Goal: Task Accomplishment & Management: Use online tool/utility

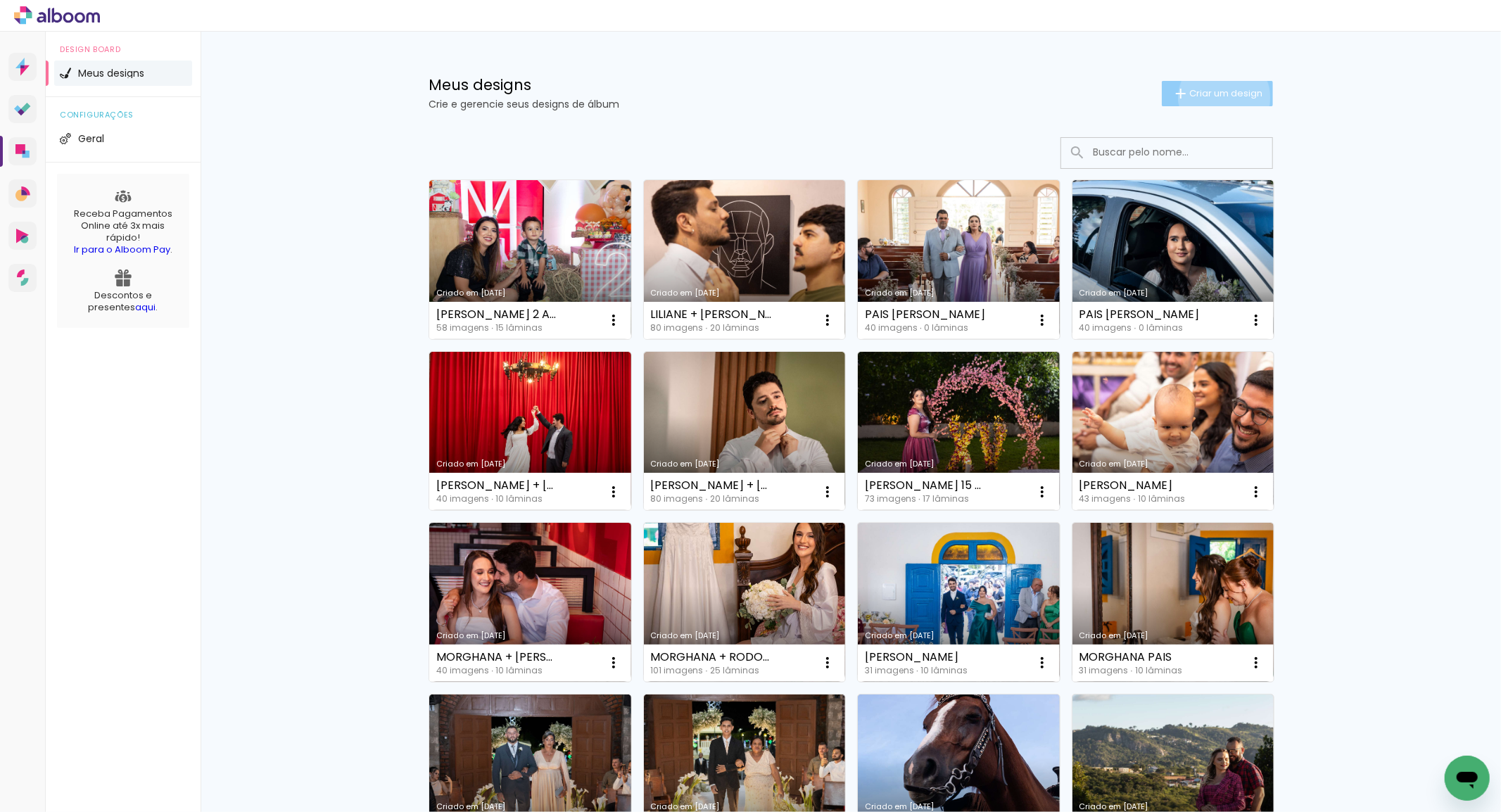
click at [1216, 97] on span "Criar um design" at bounding box center [1226, 93] width 73 height 9
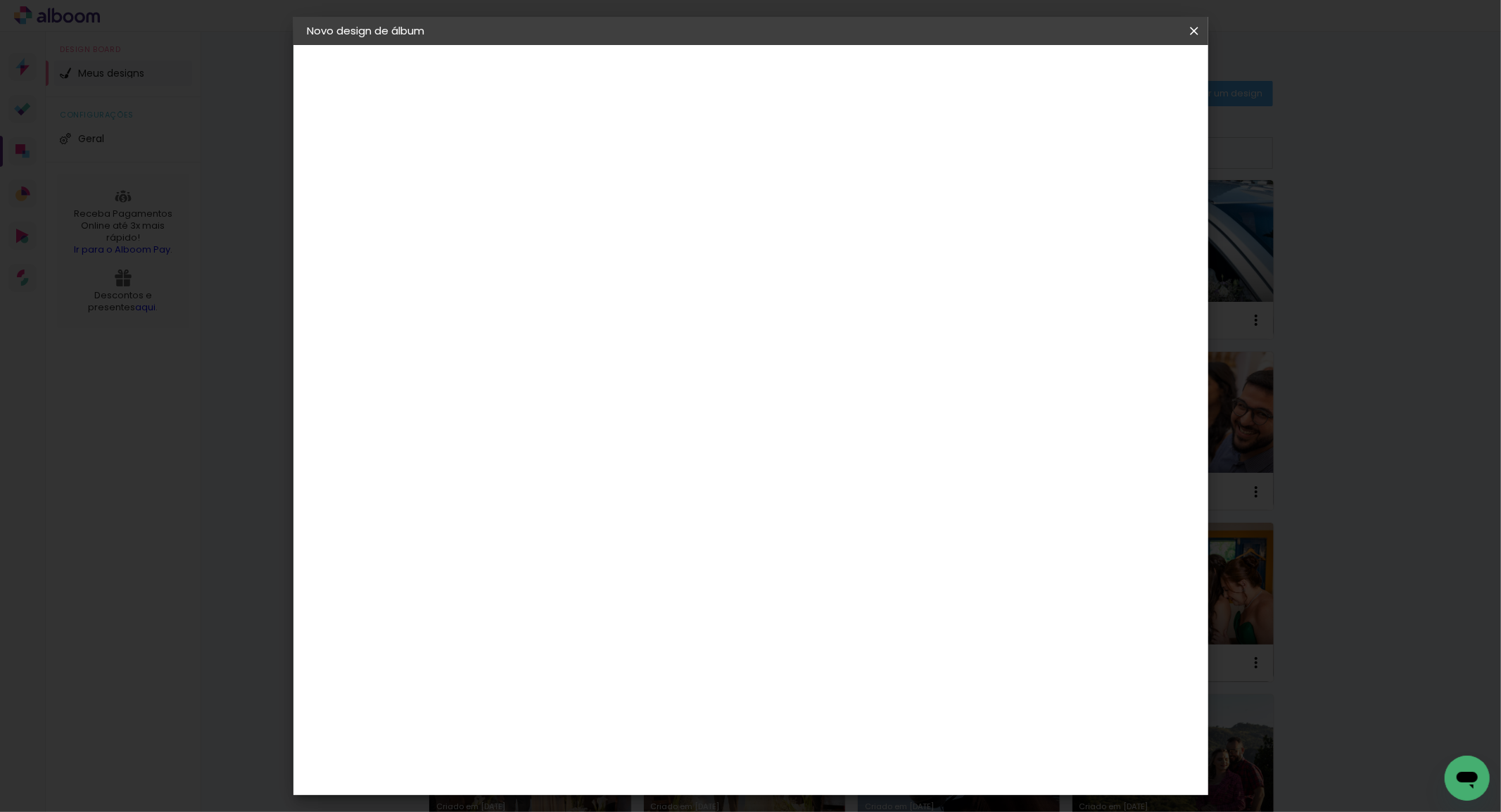
click at [537, 198] on input at bounding box center [537, 188] width 0 height 22
type input "RAYANNE + [PERSON_NAME]"
type paper-input "RAYANNE + [PERSON_NAME]"
click at [681, 82] on paper-button "Avançar" at bounding box center [648, 74] width 69 height 24
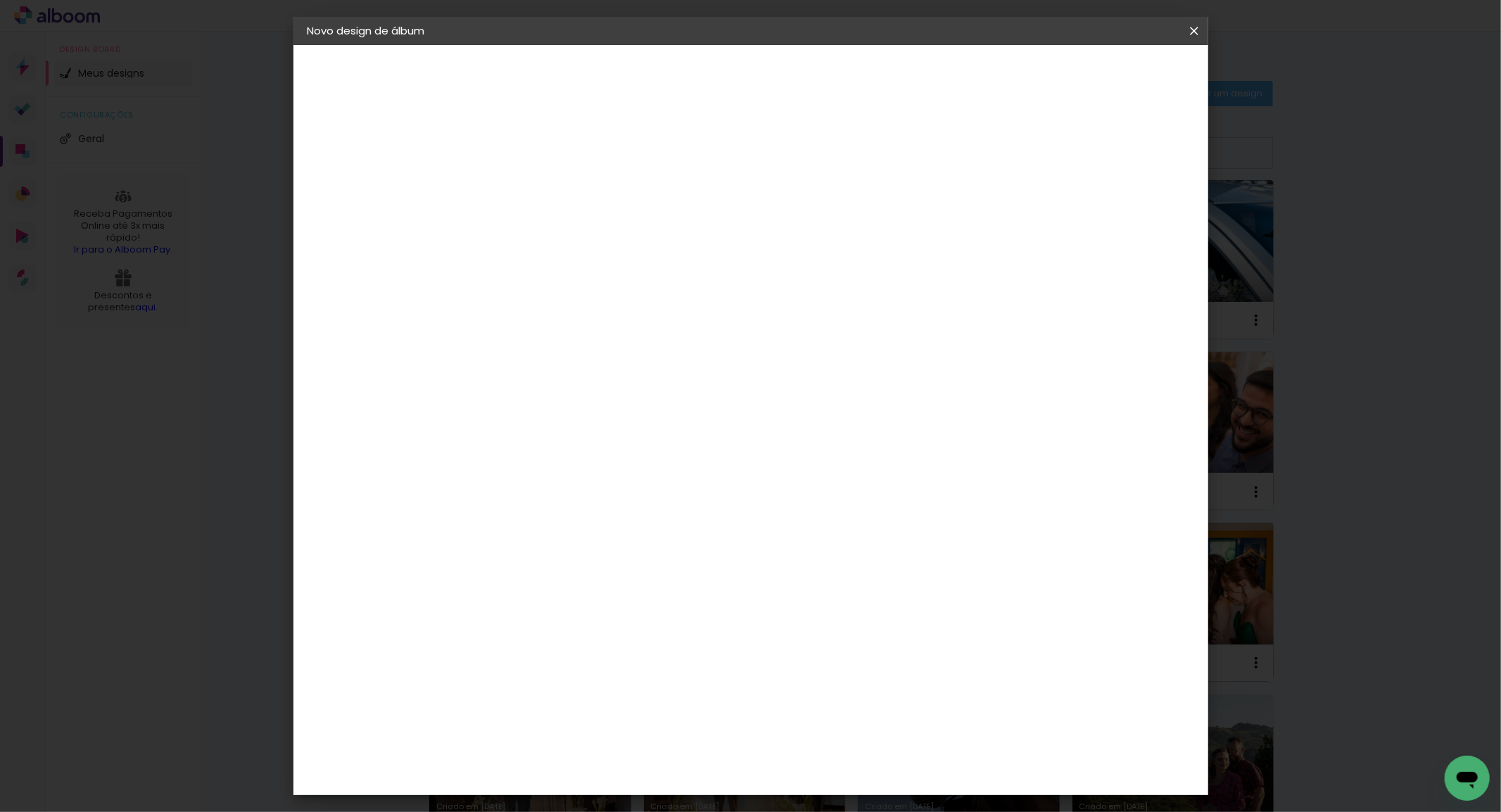
click at [580, 726] on paper-item "PósClick" at bounding box center [573, 741] width 152 height 31
click at [0, 0] on slot "Avançar" at bounding box center [0, 0] width 0 height 0
click at [592, 234] on input "text" at bounding box center [565, 245] width 55 height 22
click at [0, 0] on slot "Top" at bounding box center [0, 0] width 0 height 0
type input "Top"
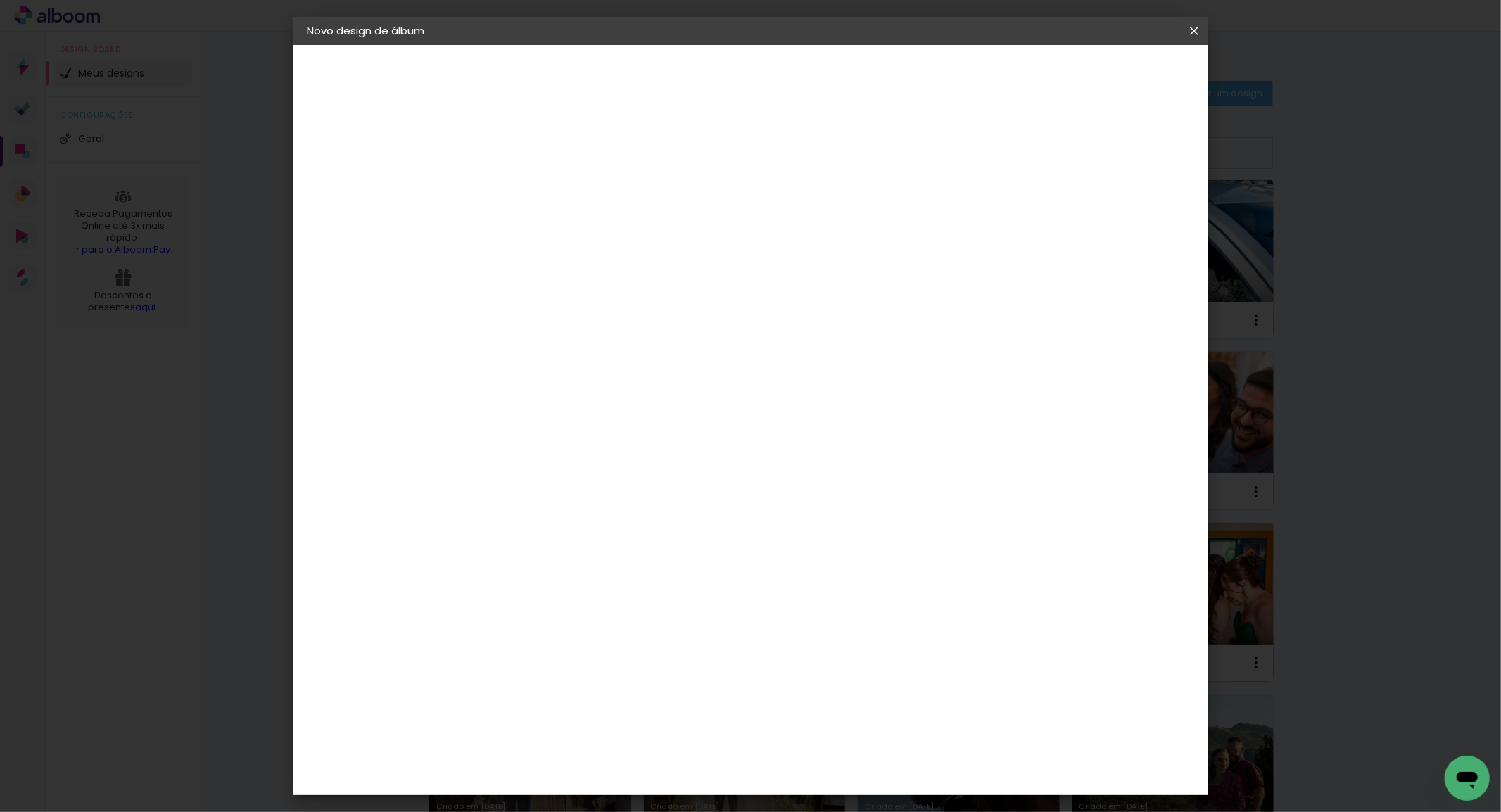
scroll to position [200, 0]
click at [633, 373] on span "35 × 40" at bounding box center [600, 387] width 65 height 29
click at [633, 345] on span "30 × 40" at bounding box center [600, 359] width 65 height 29
click at [0, 0] on slot "Avançar" at bounding box center [0, 0] width 0 height 0
drag, startPoint x: 1142, startPoint y: 78, endPoint x: 1093, endPoint y: 206, distance: 137.1
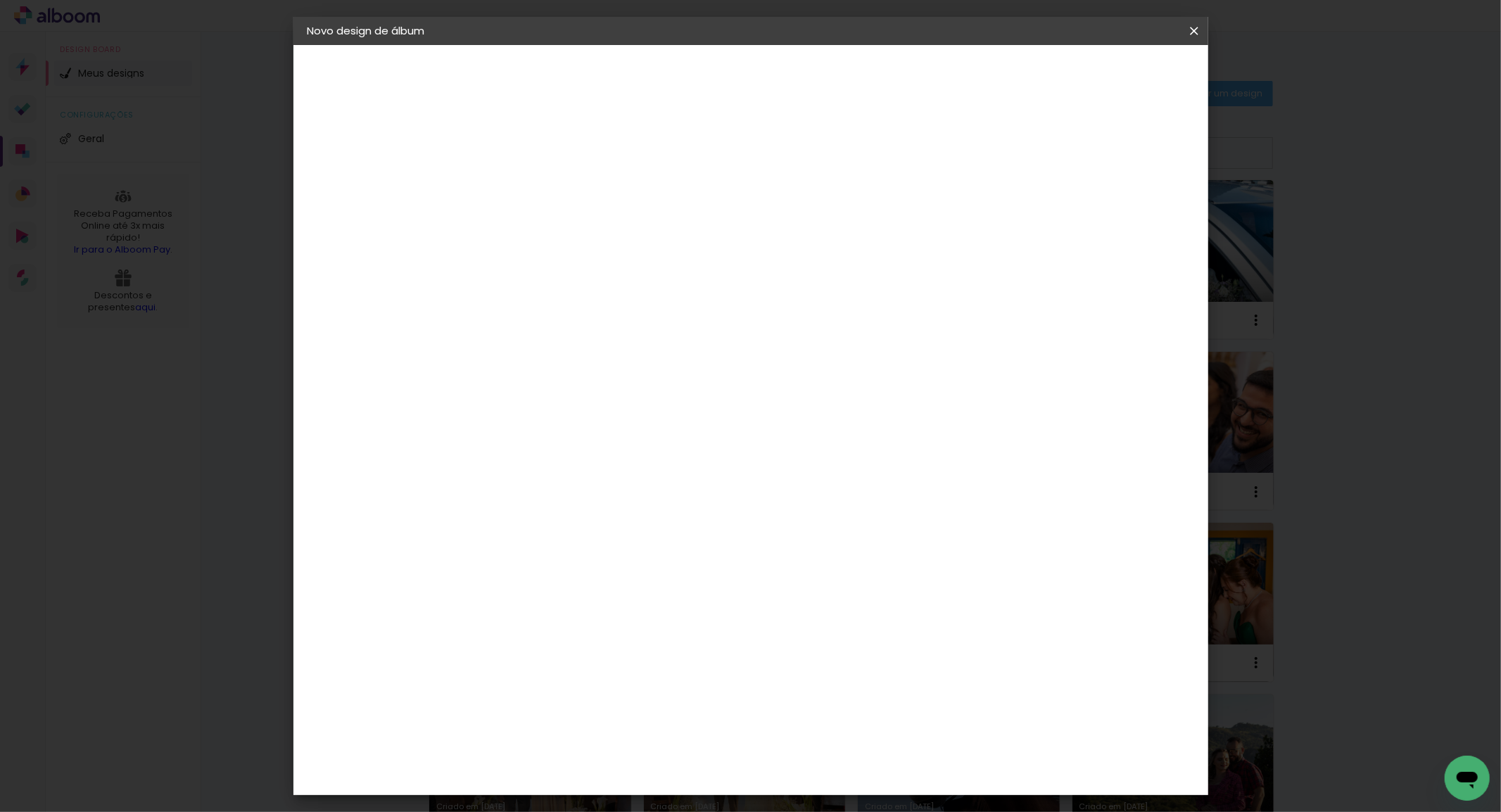
click at [1105, 78] on span "Iniciar design" at bounding box center [1073, 74] width 64 height 10
click at [1105, 73] on span "Iniciar design" at bounding box center [1073, 74] width 64 height 10
click at [1105, 71] on span "Iniciar design" at bounding box center [1073, 74] width 64 height 10
click at [1105, 73] on span "Iniciar design" at bounding box center [1073, 74] width 64 height 10
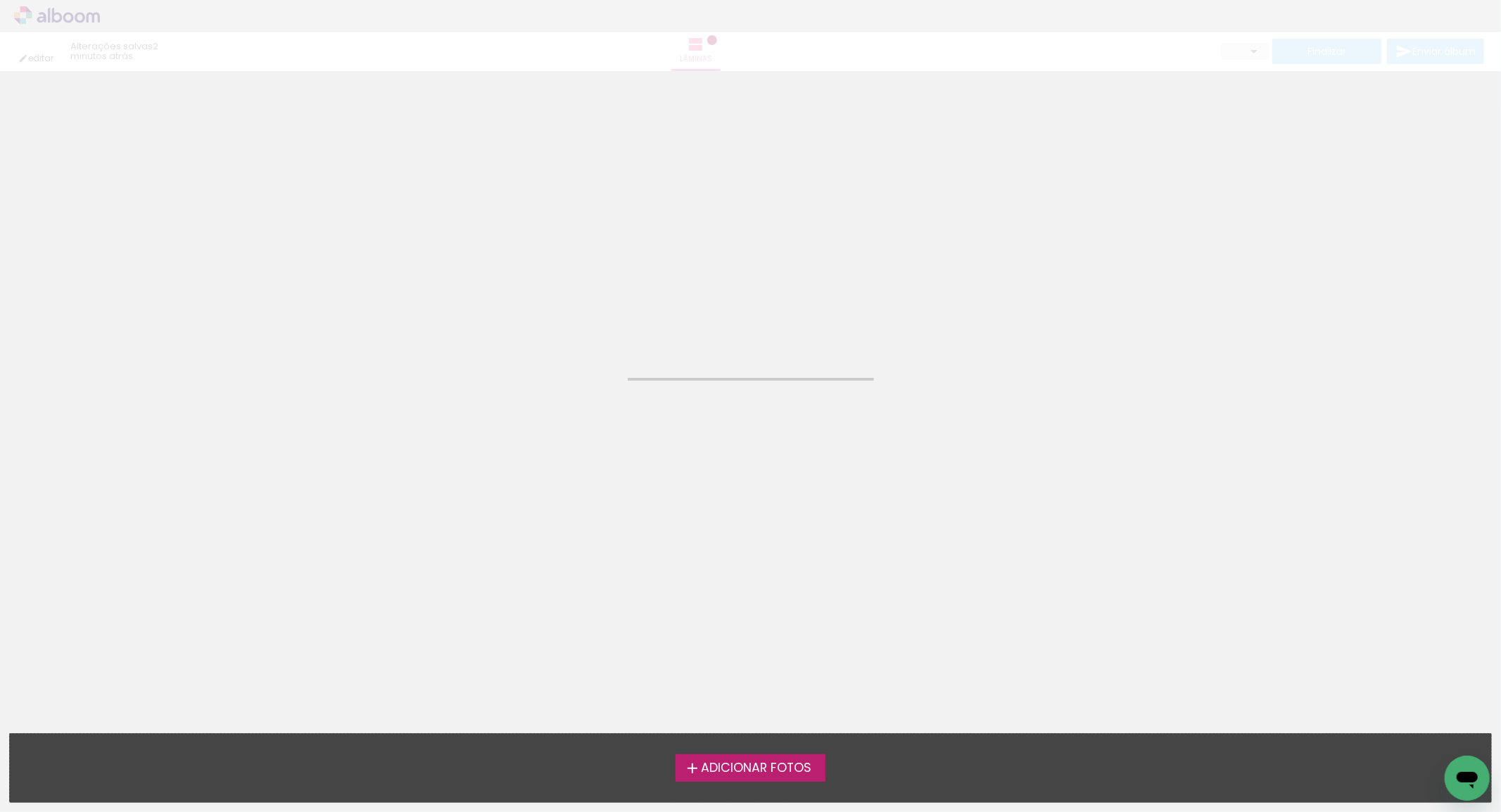
click at [747, 767] on span "Adicionar Fotos" at bounding box center [756, 768] width 111 height 12
click at [0, 0] on input "file" at bounding box center [0, 0] width 0 height 0
